Goal: Navigation & Orientation: Find specific page/section

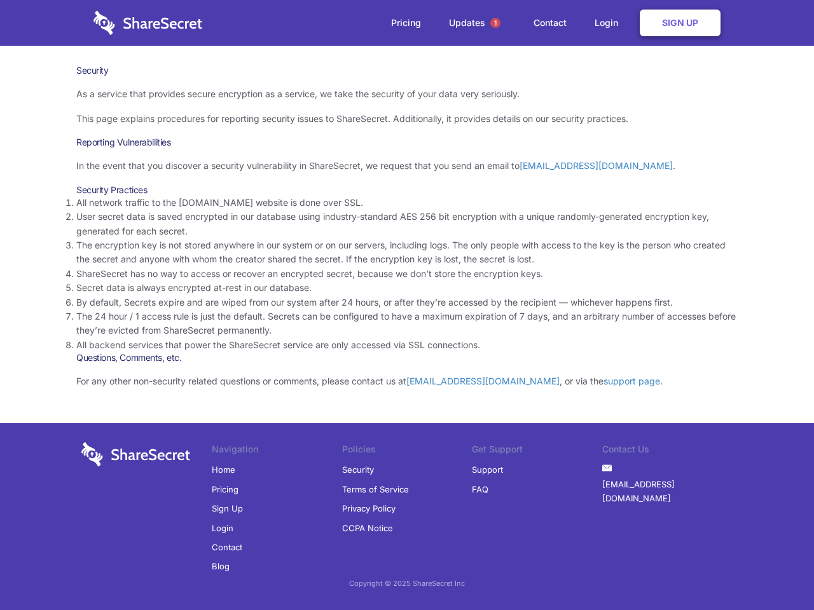
click at [407, 305] on li "By default, Secrets expire and are wiped from our system after 24 hours, or aft…" at bounding box center [406, 303] width 661 height 14
click at [495, 23] on span "1" at bounding box center [495, 23] width 10 height 10
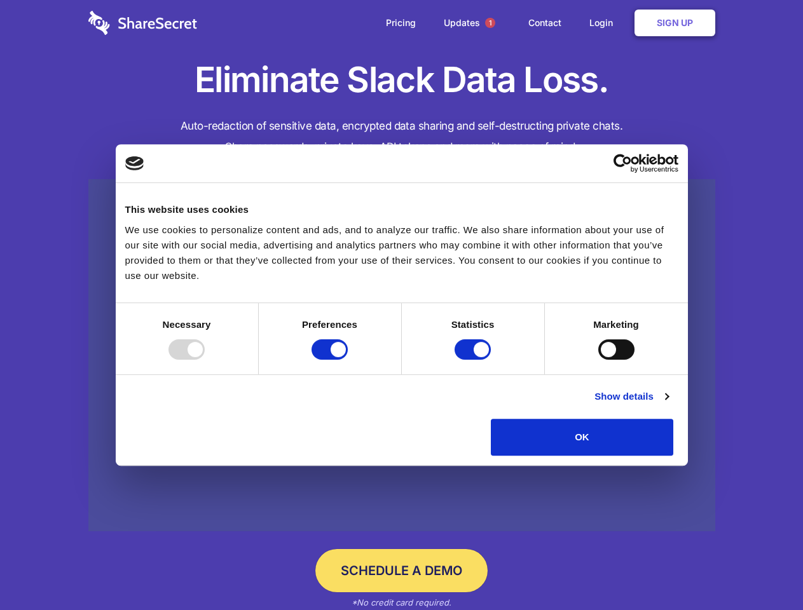
click at [205, 360] on div at bounding box center [186, 349] width 36 height 20
click at [348, 360] on input "Preferences" at bounding box center [330, 349] width 36 height 20
checkbox input "false"
click at [474, 360] on input "Statistics" at bounding box center [473, 349] width 36 height 20
checkbox input "false"
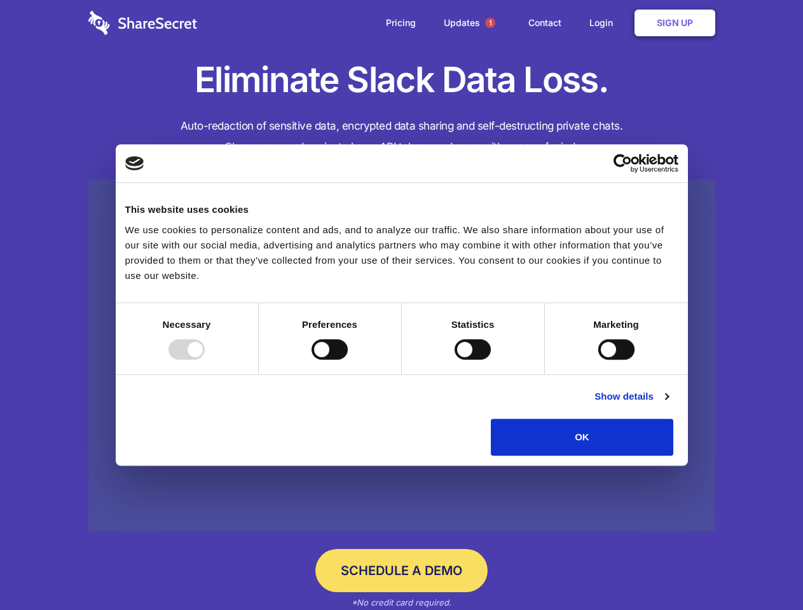
click at [598, 360] on input "Marketing" at bounding box center [616, 349] width 36 height 20
checkbox input "true"
click at [668, 404] on link "Show details" at bounding box center [631, 396] width 74 height 15
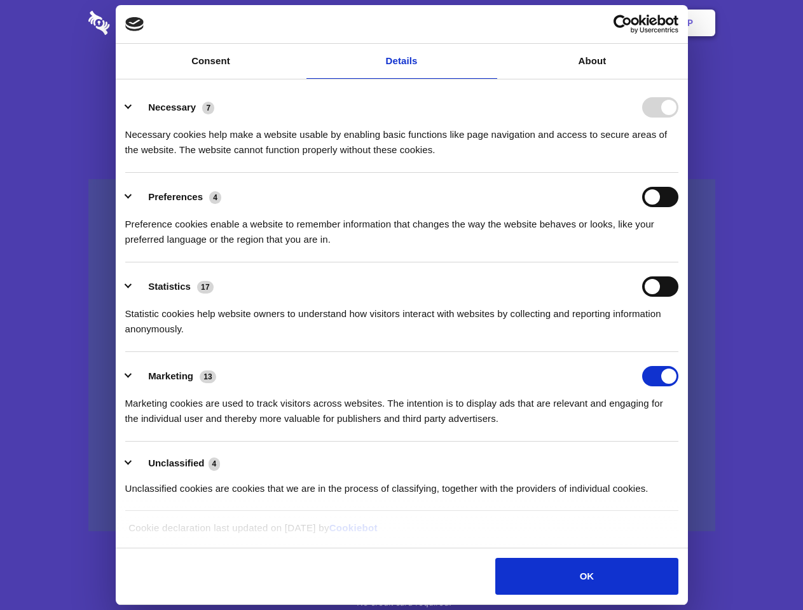
click at [678, 173] on li "Necessary 7 Necessary cookies help make a website usable by enabling basic func…" at bounding box center [401, 128] width 553 height 90
click at [490, 23] on span "1" at bounding box center [490, 23] width 10 height 10
